Goal: Complete application form

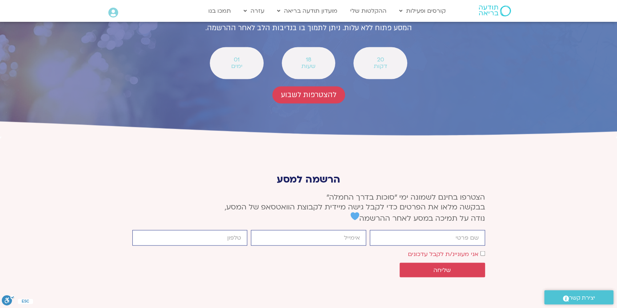
scroll to position [2668, 0]
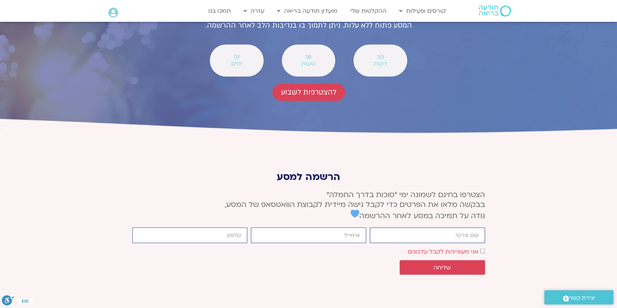
click at [445, 227] on input "firstname" at bounding box center [427, 235] width 115 height 16
type input "[PERSON_NAME]"
type input "[EMAIL_ADDRESS][DOMAIN_NAME]"
type input "0528722875"
click at [456, 264] on span "שליחה" at bounding box center [442, 267] width 68 height 7
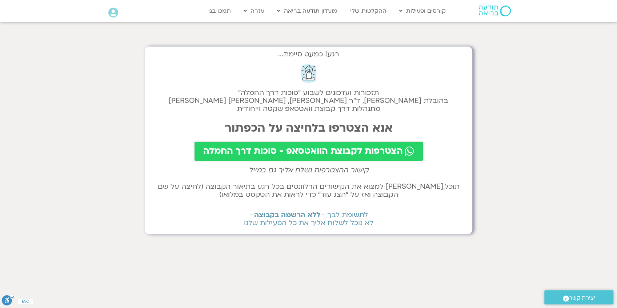
click at [348, 153] on span "הצטרפות לקבוצת הוואטסאפ - סוכות דרך החמלה" at bounding box center [302, 151] width 199 height 10
